Goal: Understand process/instructions: Learn how to perform a task or action

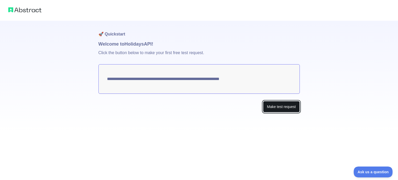
click at [275, 109] on button "Make test request" at bounding box center [281, 107] width 37 height 12
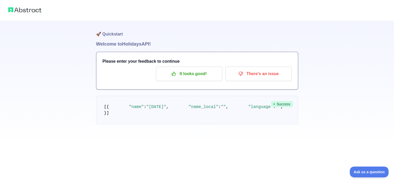
click at [12, 8] on img at bounding box center [24, 9] width 33 height 7
click at [14, 11] on img at bounding box center [24, 9] width 33 height 7
click at [6, 8] on div at bounding box center [197, 10] width 394 height 21
click at [12, 10] on img at bounding box center [24, 9] width 33 height 7
click at [19, 12] on img at bounding box center [24, 9] width 33 height 7
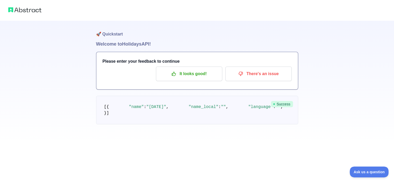
click at [14, 10] on img at bounding box center [24, 9] width 33 height 7
click at [111, 36] on h1 "🚀 Quickstart" at bounding box center [197, 31] width 202 height 20
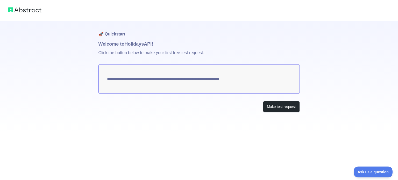
click at [11, 10] on img at bounding box center [24, 9] width 33 height 7
click at [102, 54] on p "Click the button below to make your first free test request." at bounding box center [198, 56] width 201 height 17
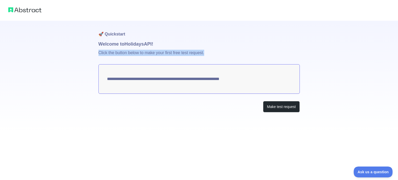
drag, startPoint x: 97, startPoint y: 52, endPoint x: 208, endPoint y: 54, distance: 110.7
click at [208, 54] on div "**********" at bounding box center [199, 66] width 398 height 133
click at [267, 103] on button "Make test request" at bounding box center [281, 107] width 37 height 12
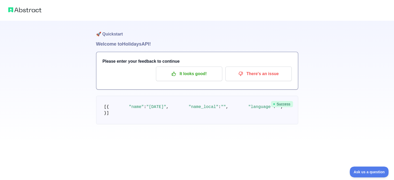
scroll to position [52, 0]
